Goal: Task Accomplishment & Management: Manage account settings

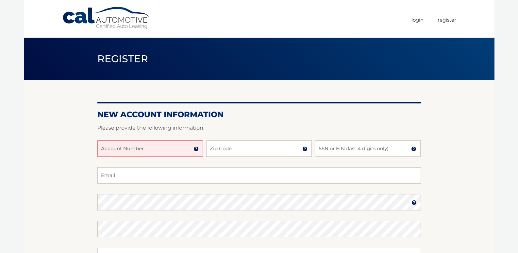
click at [124, 148] on input "Account Number" at bounding box center [150, 148] width 106 height 16
type input "44455979313"
click at [217, 150] on input "Zip Code" at bounding box center [259, 148] width 106 height 16
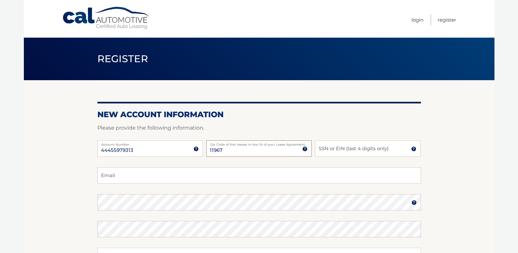
type input "11967"
click at [333, 150] on input "SSN or EIN (last 4 digits only)" at bounding box center [368, 148] width 106 height 16
drag, startPoint x: 335, startPoint y: 151, endPoint x: 316, endPoint y: 151, distance: 18.3
click at [316, 151] on input "0566" at bounding box center [368, 148] width 106 height 16
type input "2600"
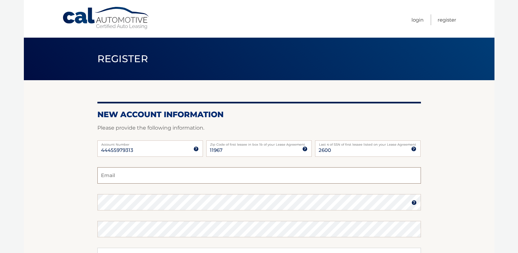
click at [122, 178] on input "Email" at bounding box center [259, 175] width 324 height 16
type input "tr7772002@yahoo.com"
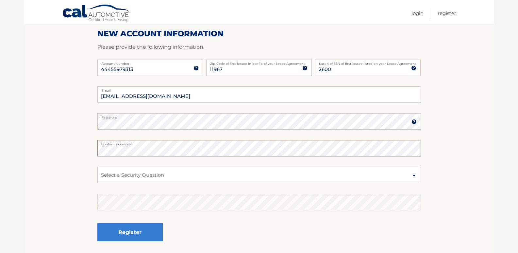
scroll to position [88, 0]
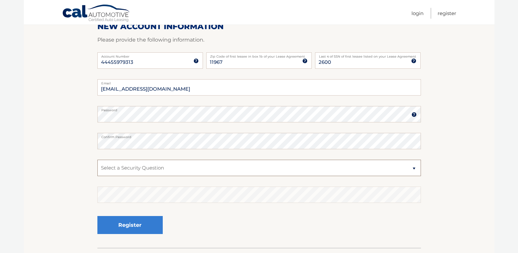
click at [415, 169] on select "Select a Security Question What was the name of your elementary school? What is…" at bounding box center [259, 168] width 324 height 16
select select "2"
click at [97, 160] on select "Select a Security Question What was the name of your elementary school? What is…" at bounding box center [259, 168] width 324 height 16
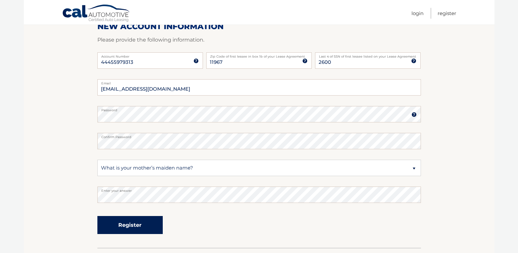
click at [128, 225] on button "Register" at bounding box center [129, 225] width 65 height 18
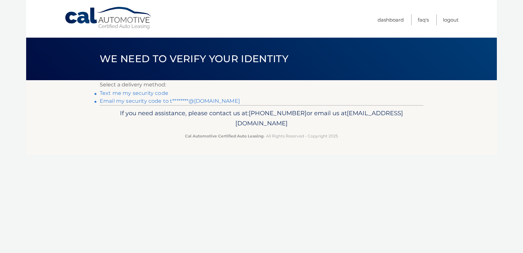
click at [142, 94] on link "Text me my security code" at bounding box center [134, 93] width 69 height 6
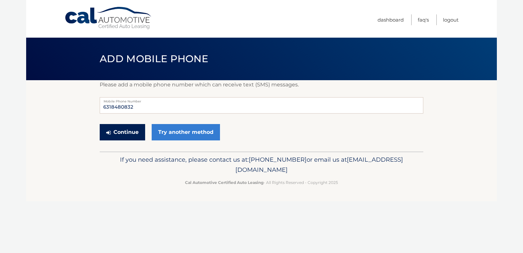
click at [122, 133] on button "Continue" at bounding box center [122, 132] width 45 height 16
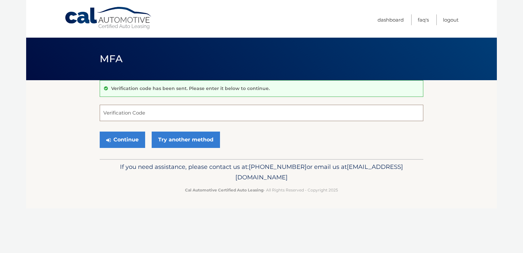
click at [121, 113] on input "Verification Code" at bounding box center [262, 113] width 324 height 16
type input "624166"
click at [126, 141] on button "Continue" at bounding box center [122, 139] width 45 height 16
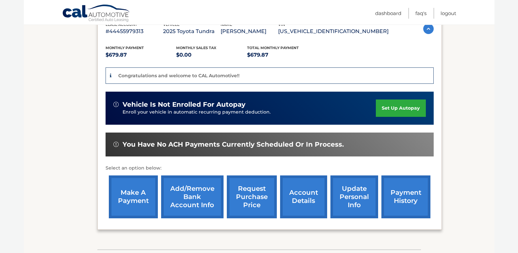
scroll to position [131, 0]
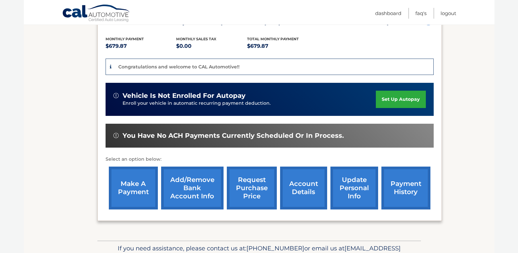
click at [124, 186] on link "make a payment" at bounding box center [133, 187] width 49 height 43
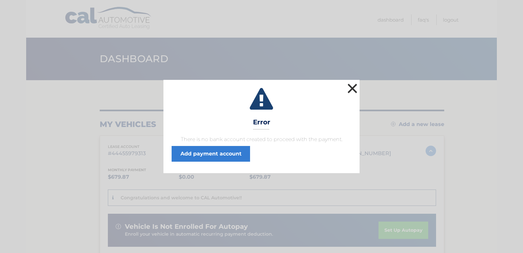
click at [352, 89] on button "×" at bounding box center [352, 88] width 13 height 13
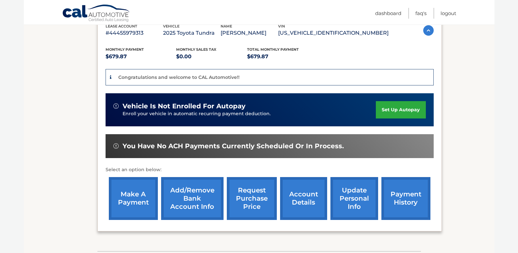
scroll to position [131, 0]
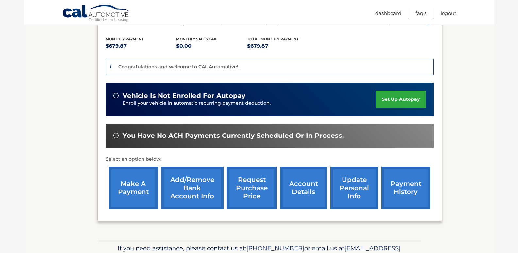
click at [187, 188] on link "Add/Remove bank account info" at bounding box center [192, 187] width 62 height 43
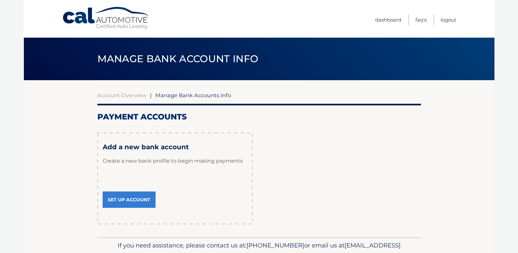
click at [139, 202] on link "Set Up Account" at bounding box center [129, 199] width 53 height 16
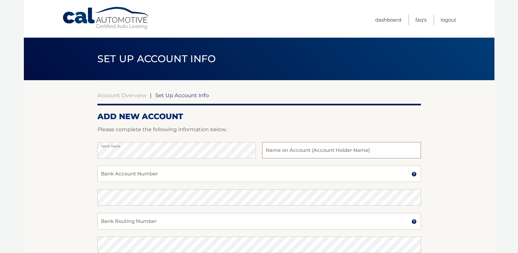
click at [271, 153] on input "text" at bounding box center [341, 150] width 159 height 16
type input "Therese DiPietro"
click at [155, 176] on input "Bank Account Number" at bounding box center [259, 173] width 324 height 16
type input "0151364387"
click at [136, 226] on input "Bank Routing Number" at bounding box center [259, 221] width 324 height 16
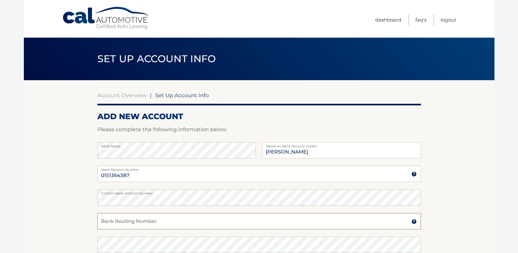
scroll to position [33, 0]
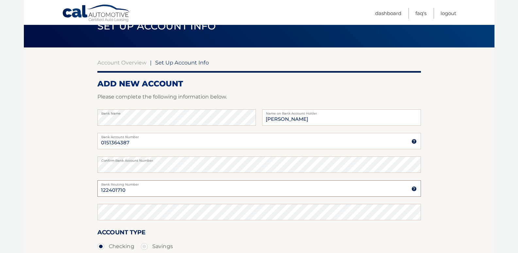
type input "122401710"
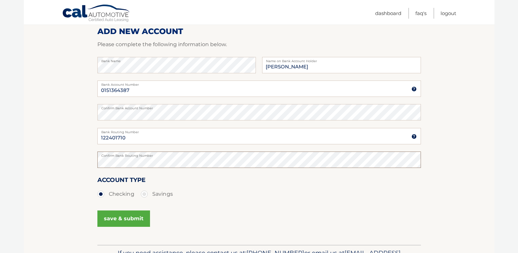
scroll to position [90, 0]
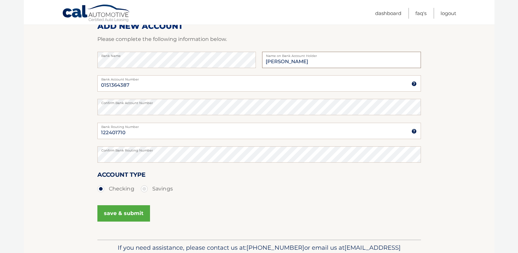
click at [287, 62] on input "Therese DiPietro" at bounding box center [341, 60] width 159 height 16
type input "[PERSON_NAME]"
click at [121, 215] on button "save & submit" at bounding box center [123, 213] width 53 height 16
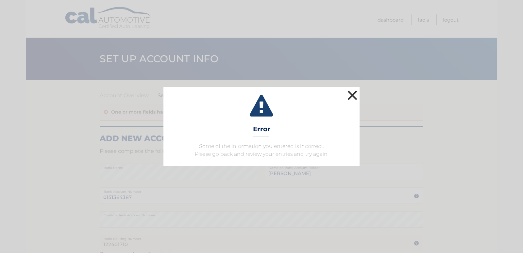
click at [354, 98] on button "×" at bounding box center [352, 95] width 13 height 13
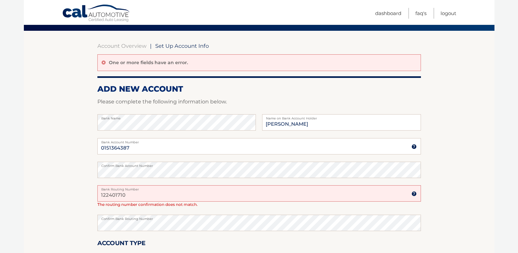
scroll to position [65, 0]
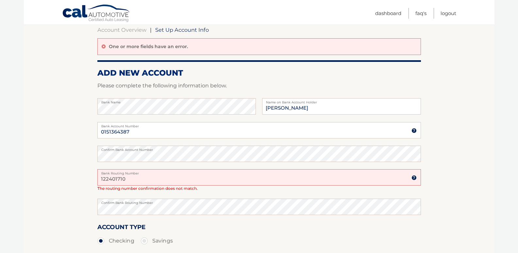
drag, startPoint x: 135, startPoint y: 179, endPoint x: 98, endPoint y: 180, distance: 37.6
click at [98, 180] on input "122401710" at bounding box center [259, 177] width 324 height 16
type input "122401710"
click at [92, 206] on section "Account Overview | Set Up Account Info One or more fields have an error. ADD NE…" at bounding box center [259, 153] width 471 height 277
click at [258, 243] on ul "Checking Savings" at bounding box center [259, 240] width 324 height 13
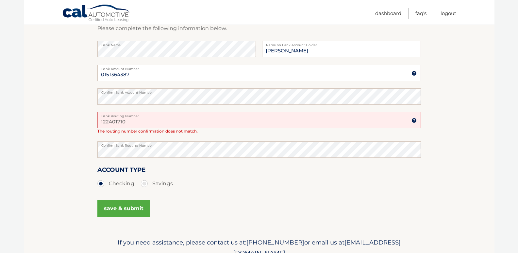
scroll to position [124, 0]
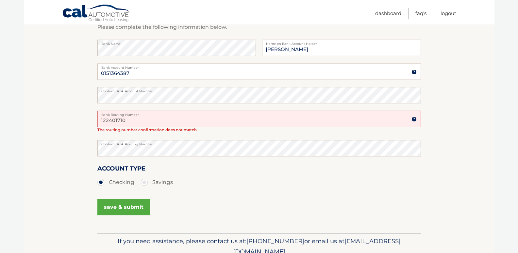
click at [126, 209] on button "save & submit" at bounding box center [123, 207] width 53 height 16
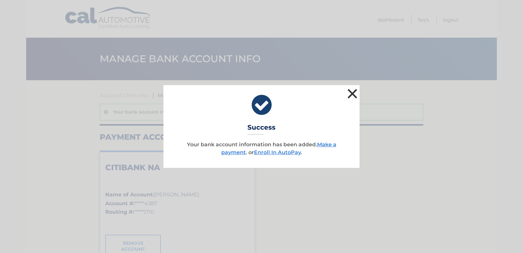
click at [354, 95] on button "×" at bounding box center [352, 93] width 13 height 13
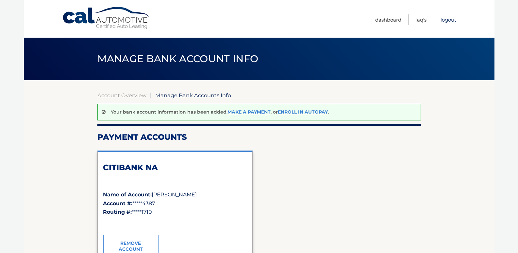
click at [450, 19] on link "Logout" at bounding box center [449, 19] width 16 height 11
